Goal: Transaction & Acquisition: Purchase product/service

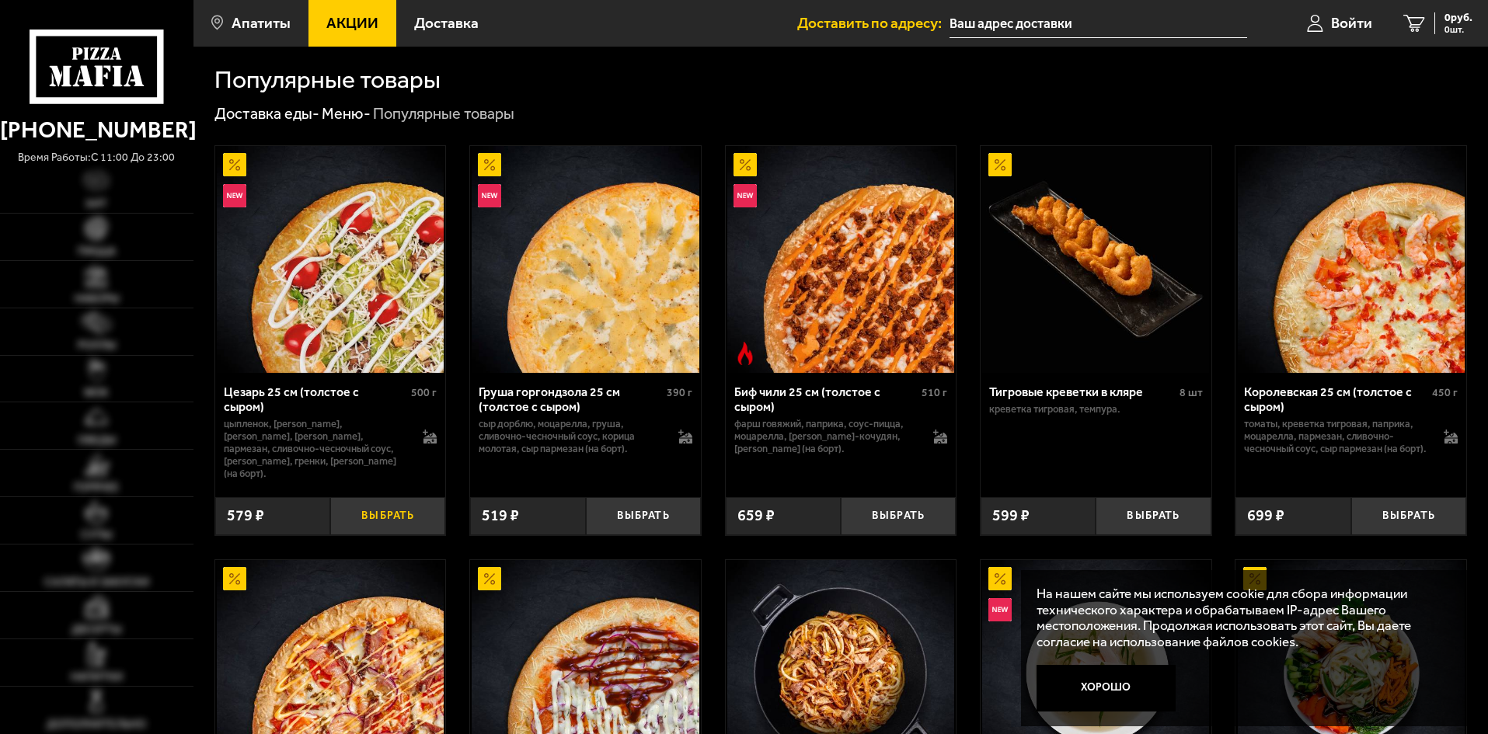
click at [380, 512] on button "Выбрать" at bounding box center [387, 516] width 115 height 38
click at [1404, 22] on icon "1" at bounding box center [1402, 24] width 22 height 18
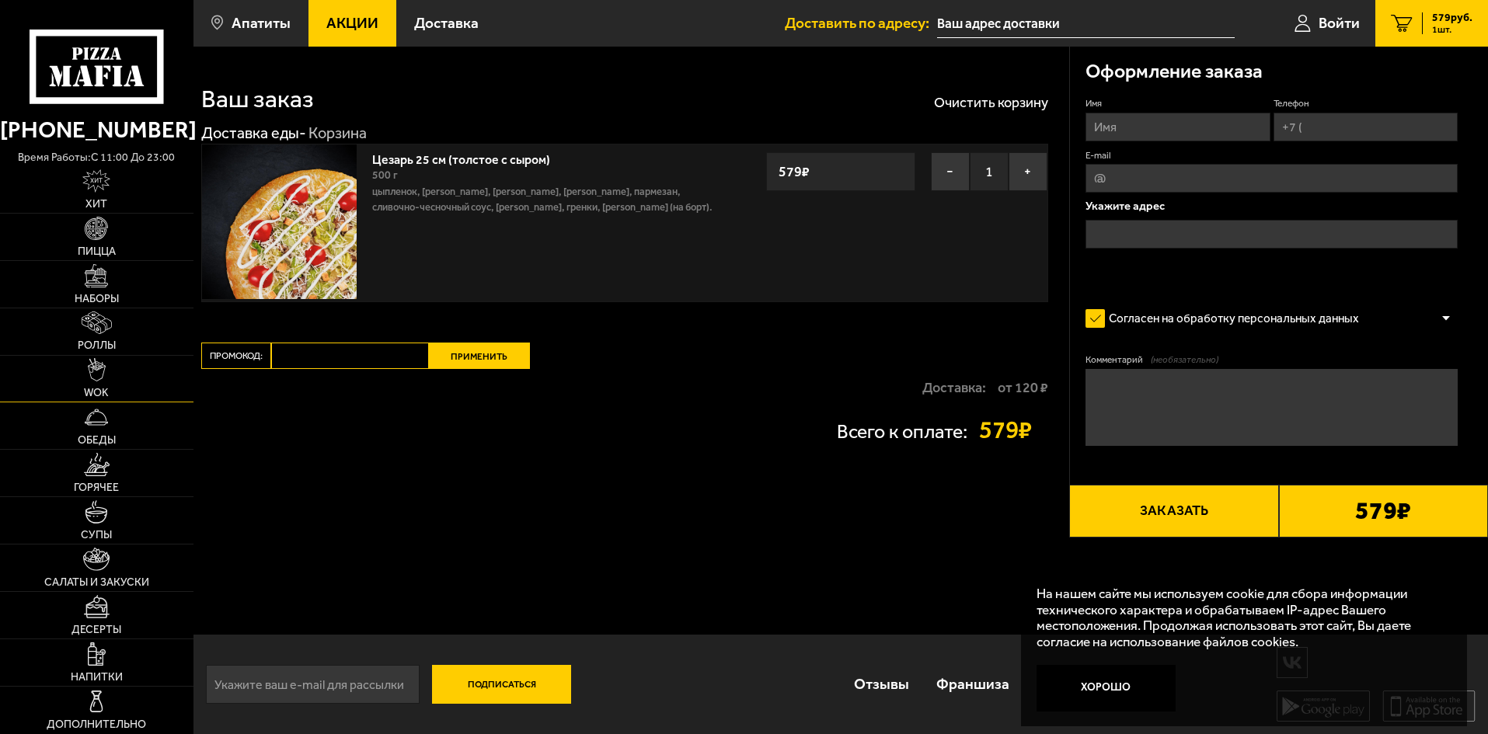
scroll to position [1, 0]
click at [432, 22] on span "Доставка" at bounding box center [446, 23] width 64 height 15
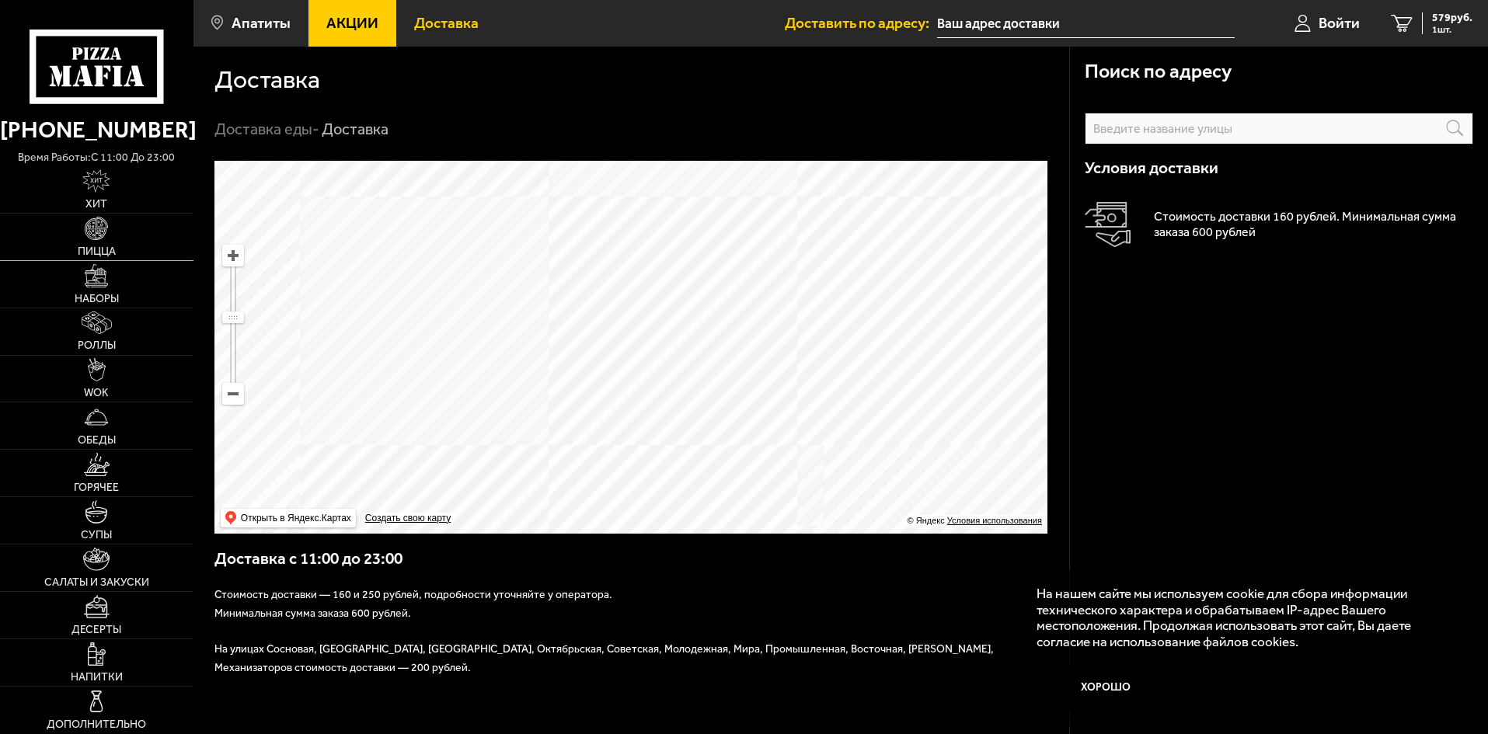
click at [118, 240] on link "Пицца" at bounding box center [96, 237] width 193 height 47
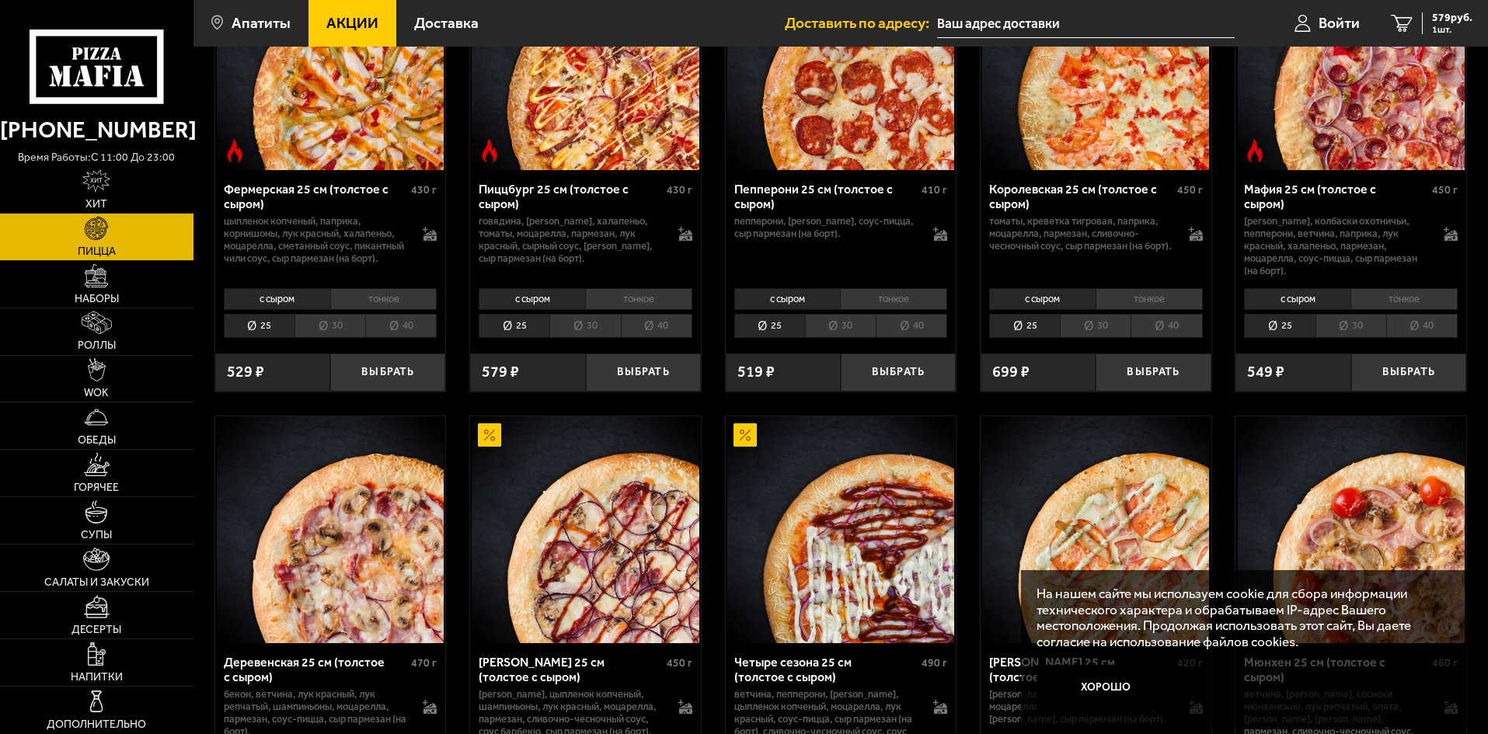
scroll to position [1244, 0]
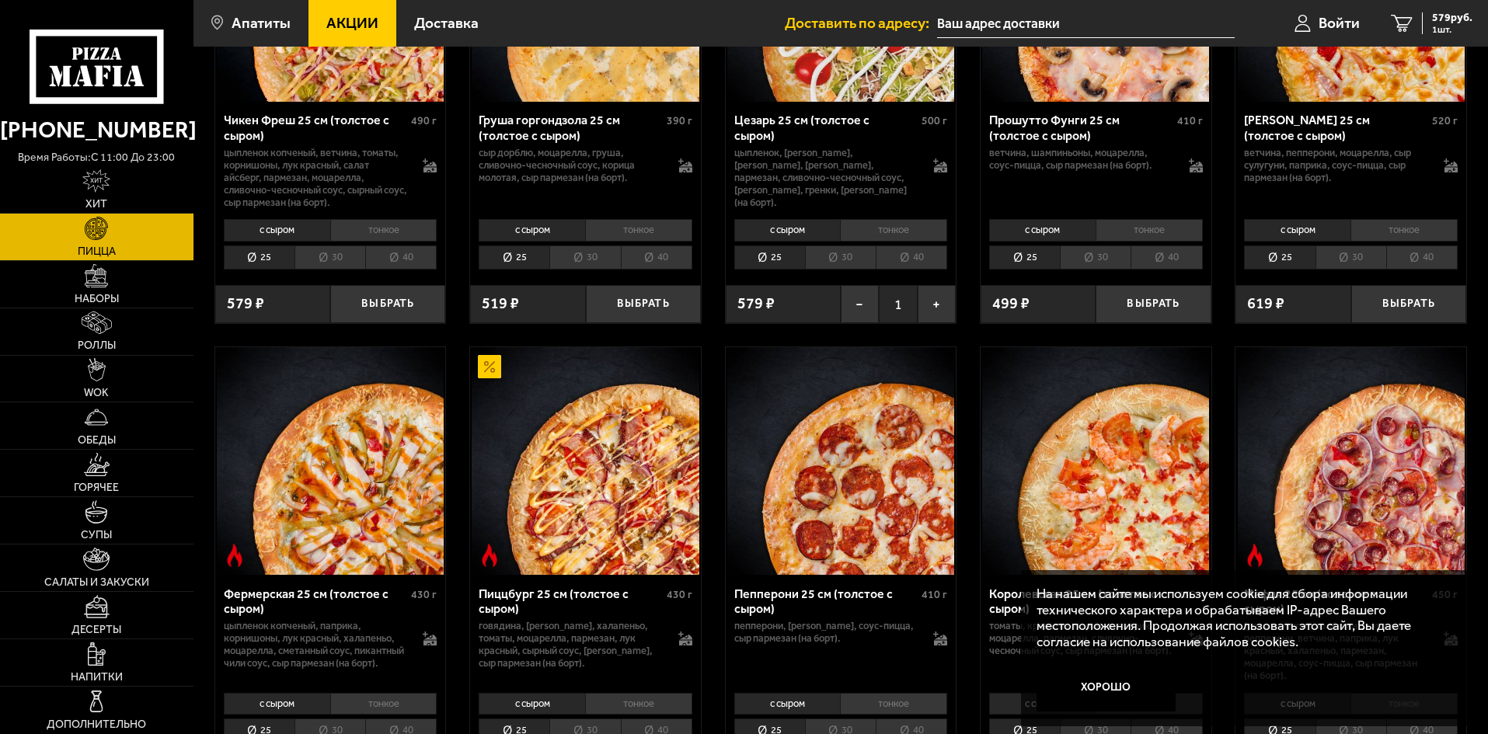
click at [97, 239] on img at bounding box center [96, 228] width 23 height 23
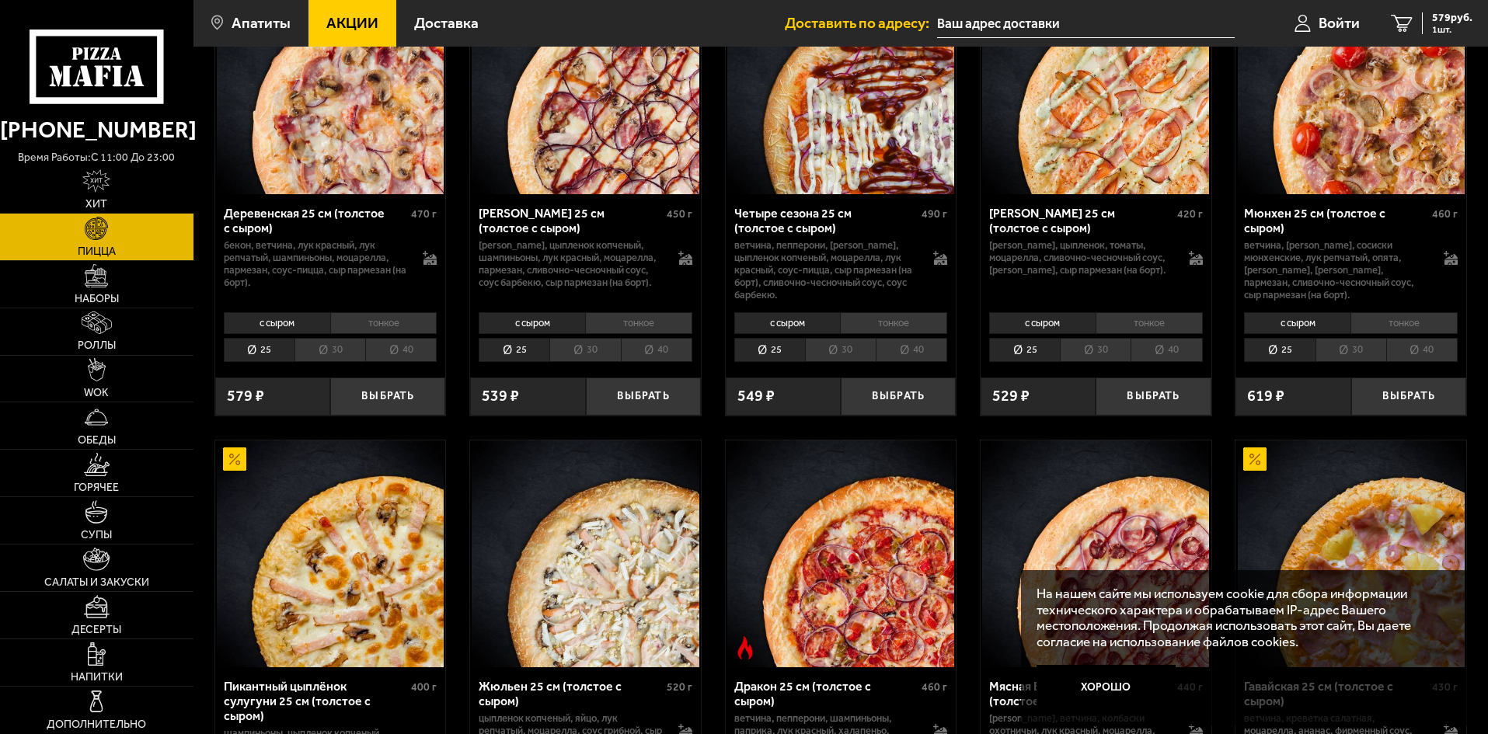
scroll to position [2099, 0]
click at [1101, 357] on li "30" at bounding box center [1095, 349] width 71 height 24
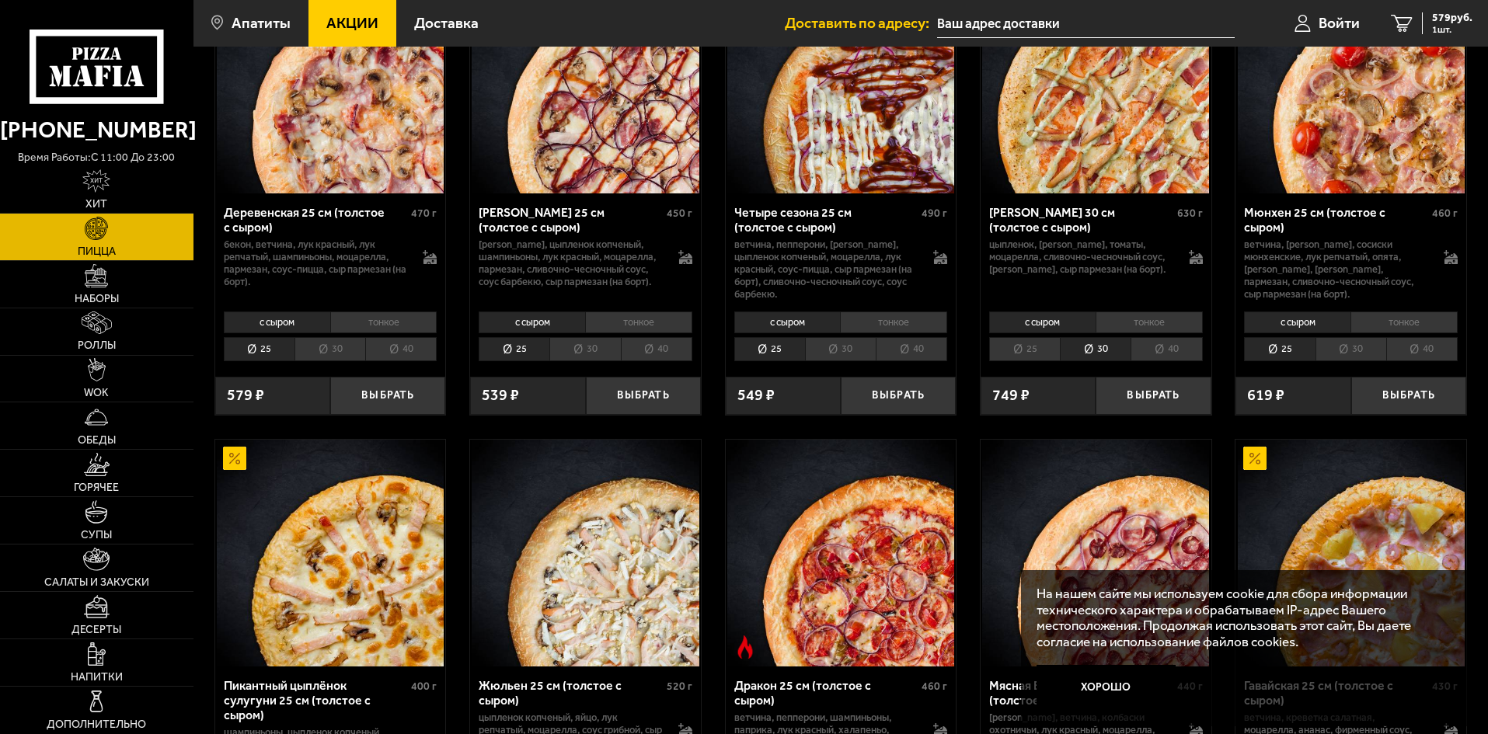
click at [1169, 361] on li "40" at bounding box center [1166, 349] width 71 height 24
click at [1016, 361] on li "25" at bounding box center [1024, 349] width 71 height 24
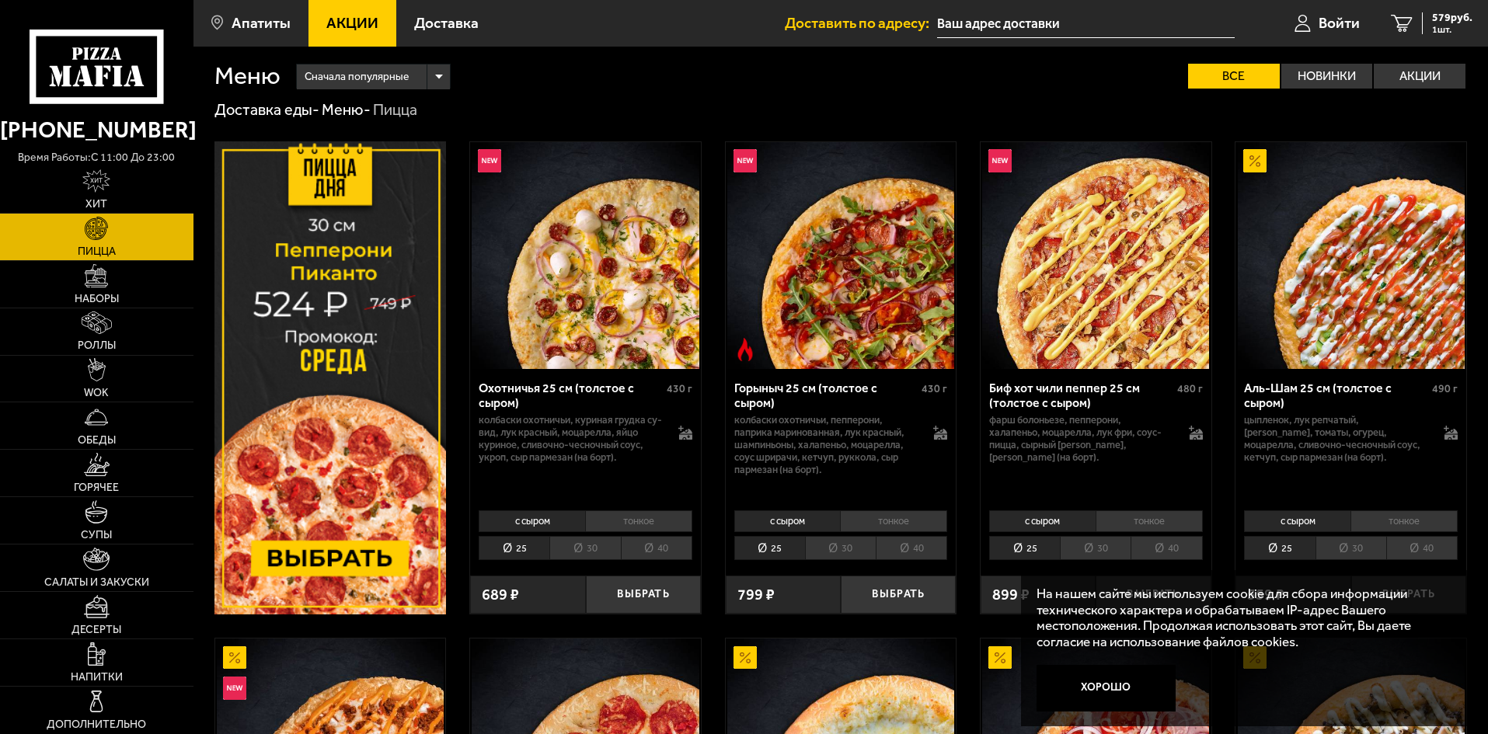
scroll to position [0, 0]
